Goal: Browse casually: Explore the website without a specific task or goal

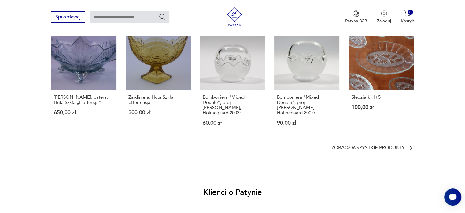
scroll to position [520, 0]
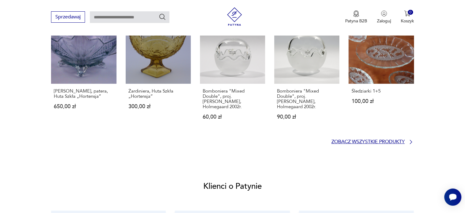
click at [369, 139] on p "Zobacz wszystkie produkty" at bounding box center [368, 141] width 73 height 4
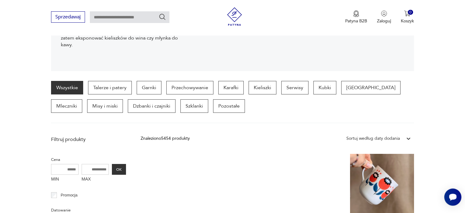
scroll to position [131, 0]
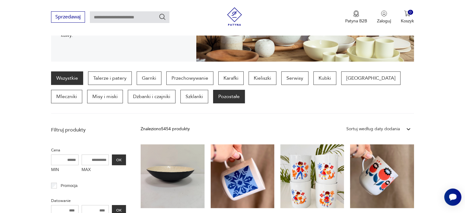
click at [213, 95] on p "Pozostałe" at bounding box center [229, 96] width 32 height 13
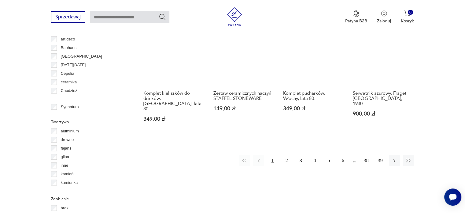
scroll to position [590, 0]
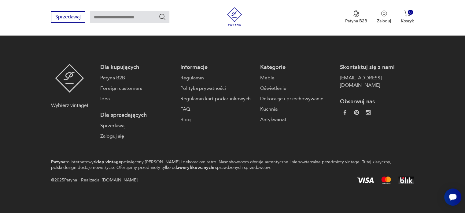
scroll to position [590, 0]
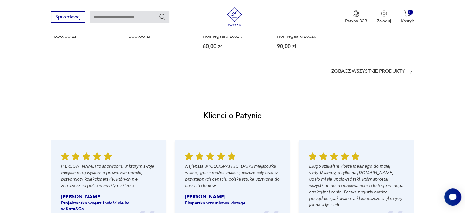
scroll to position [504, 0]
